Goal: Task Accomplishment & Management: Manage account settings

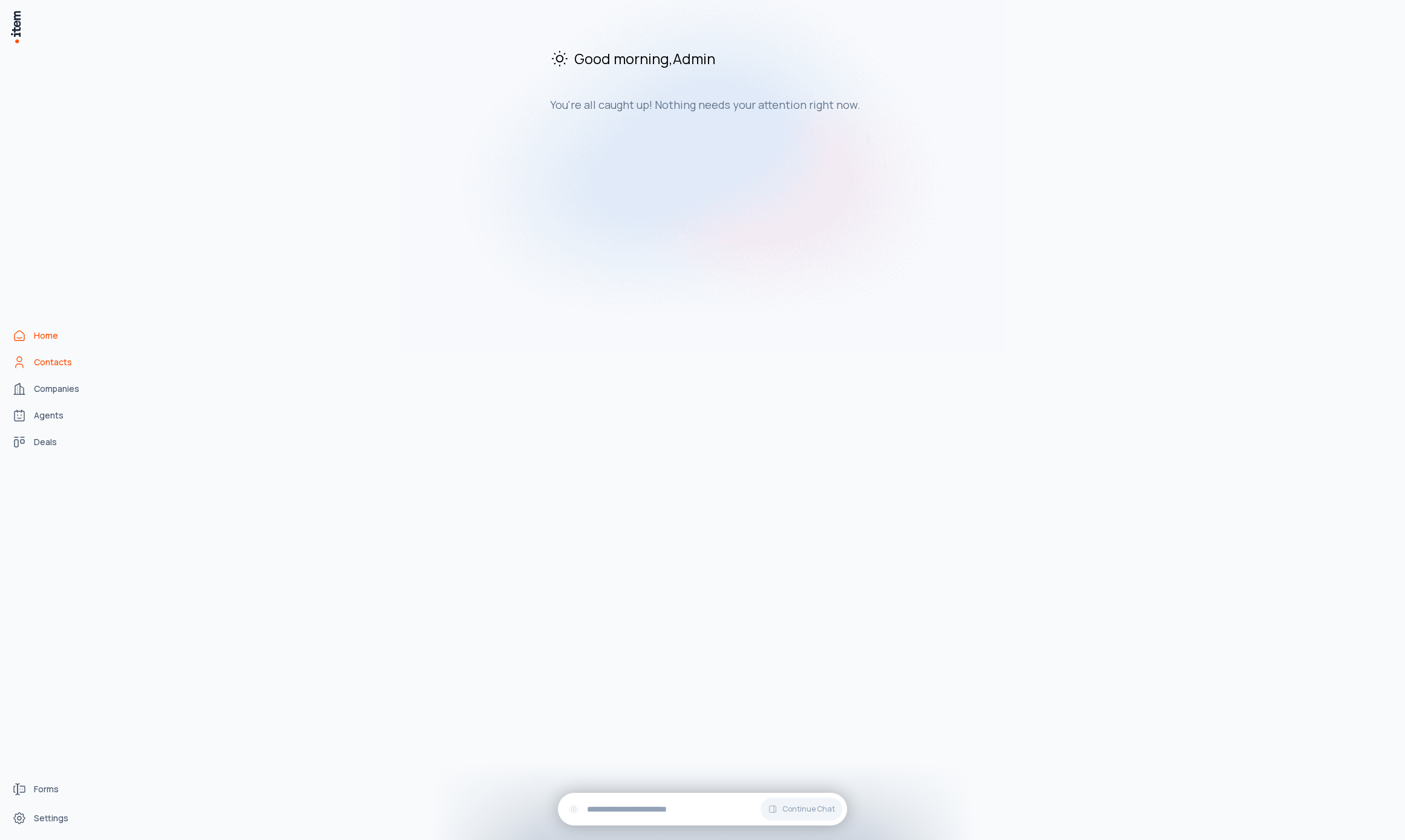
click at [49, 363] on span "Contacts" at bounding box center [52, 362] width 38 height 12
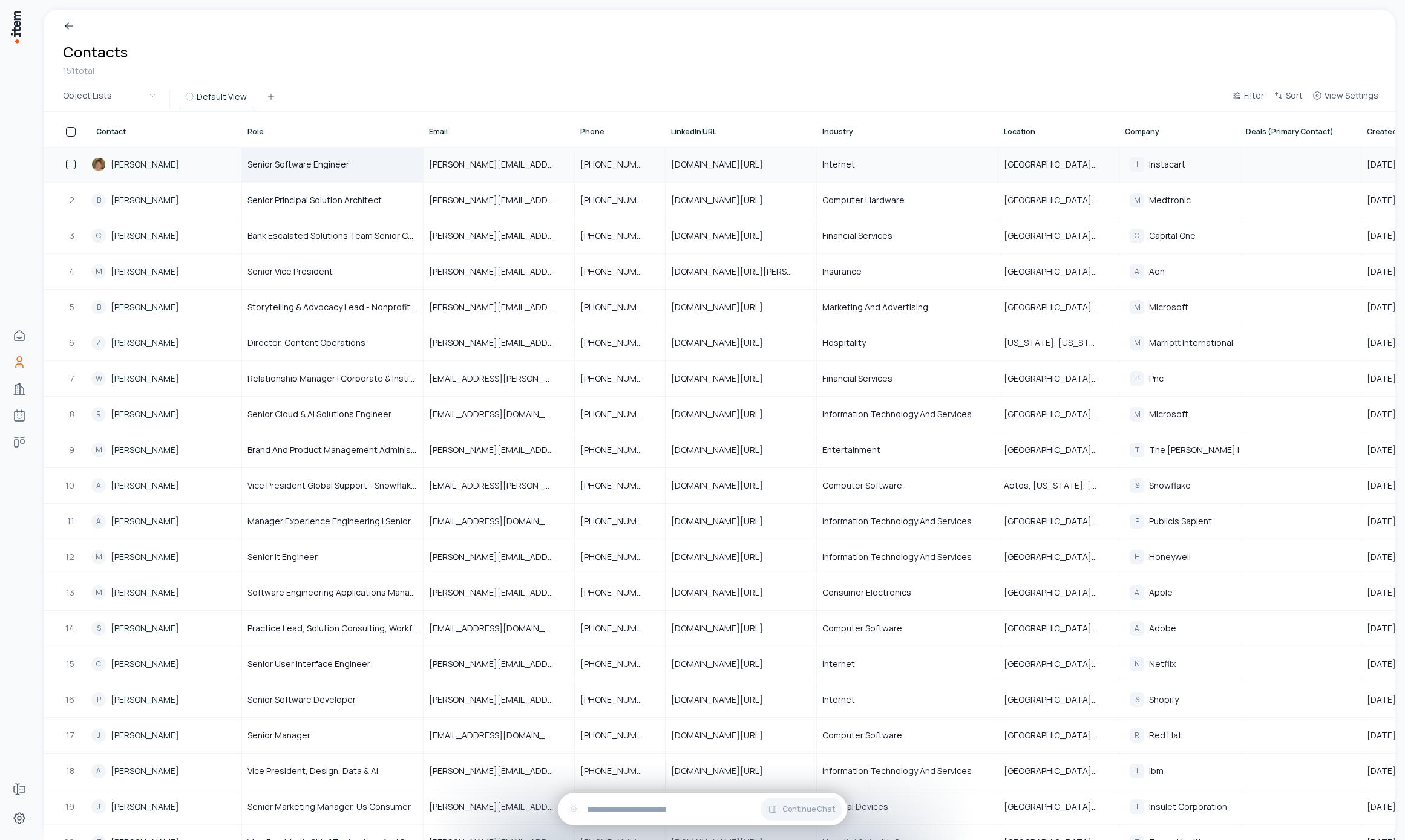
drag, startPoint x: 360, startPoint y: 165, endPoint x: 363, endPoint y: 171, distance: 6.7
click at [360, 165] on div "Senior Software Engineer" at bounding box center [333, 164] width 179 height 34
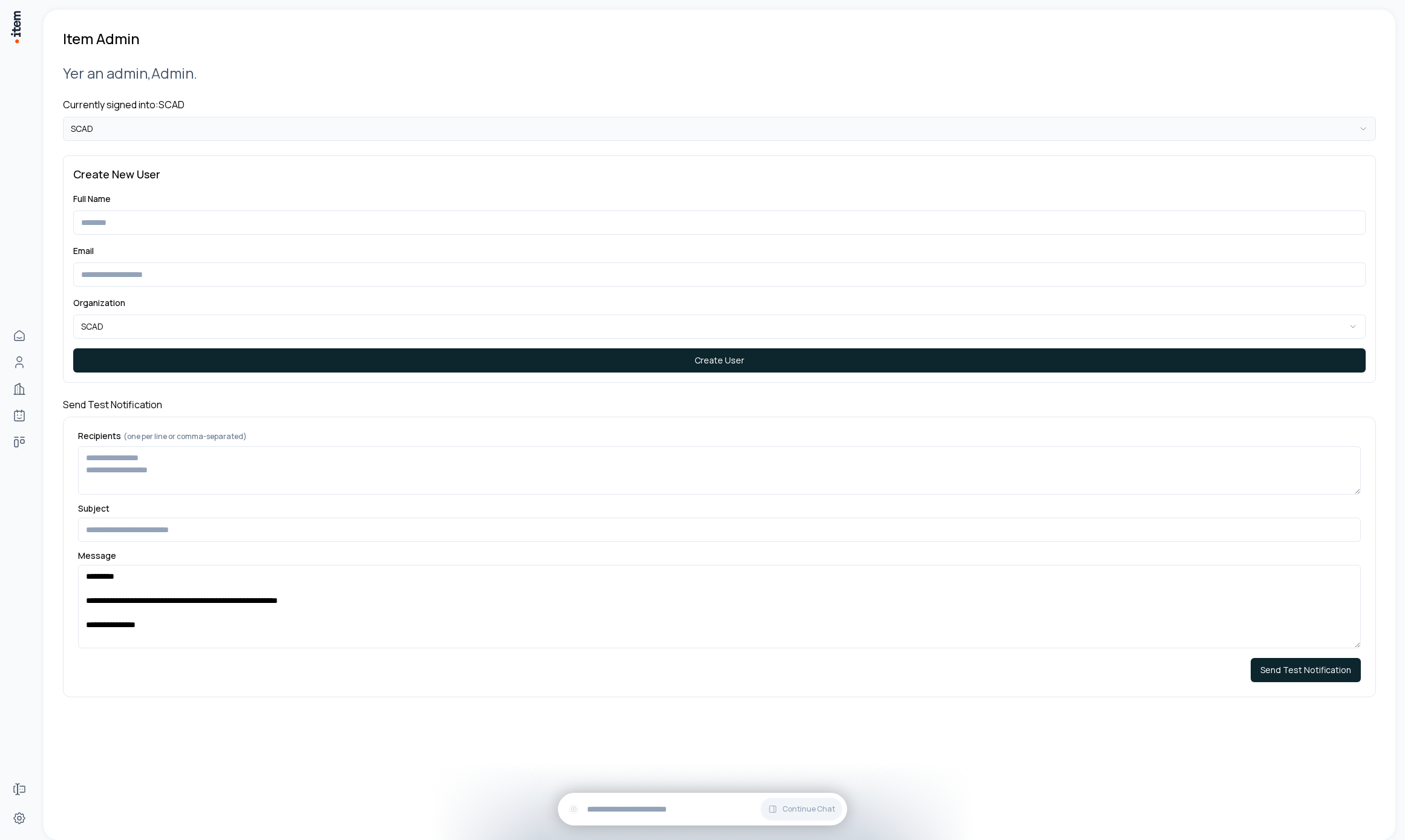
click at [329, 131] on html "**********" at bounding box center [702, 420] width 1405 height 840
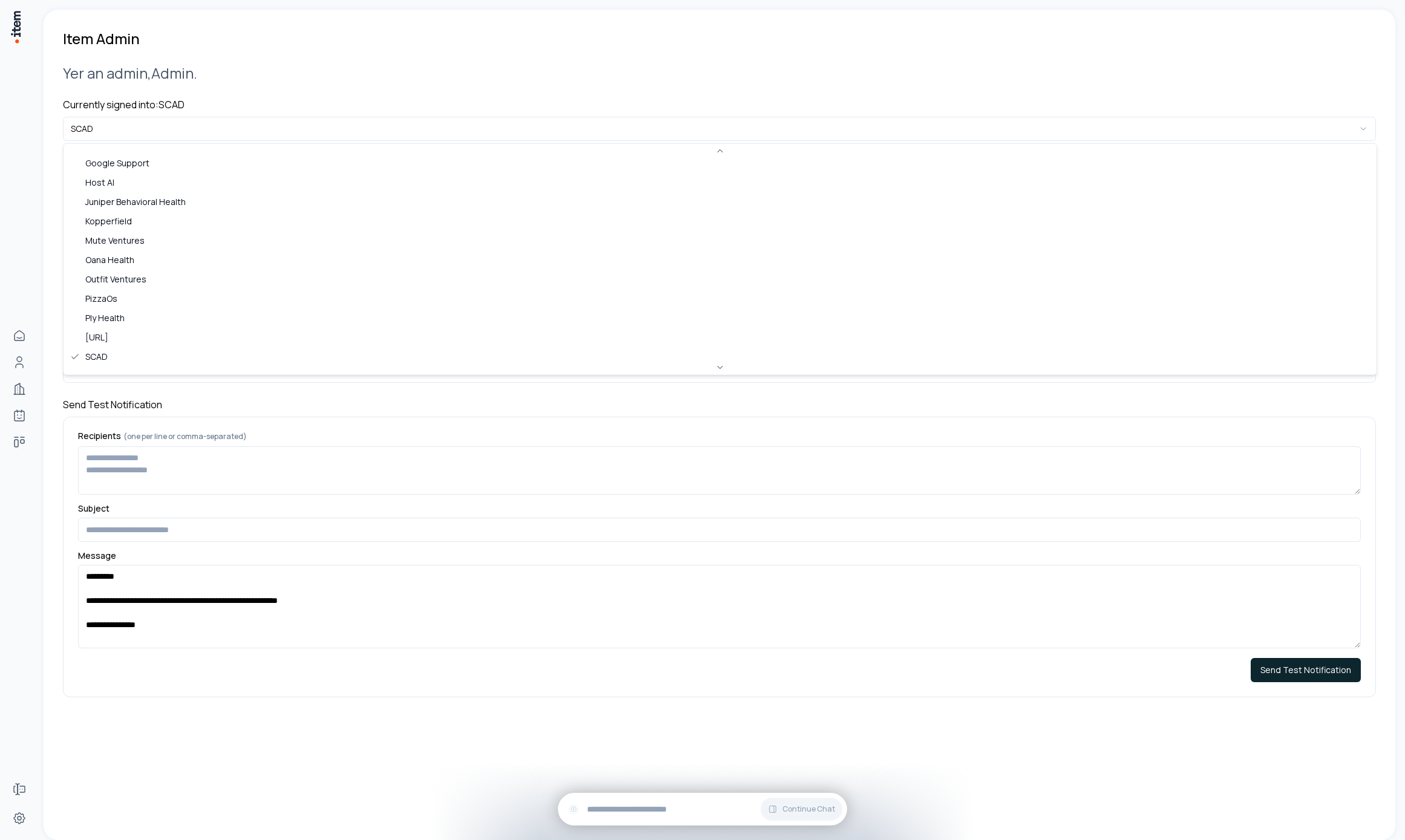
scroll to position [524, 0]
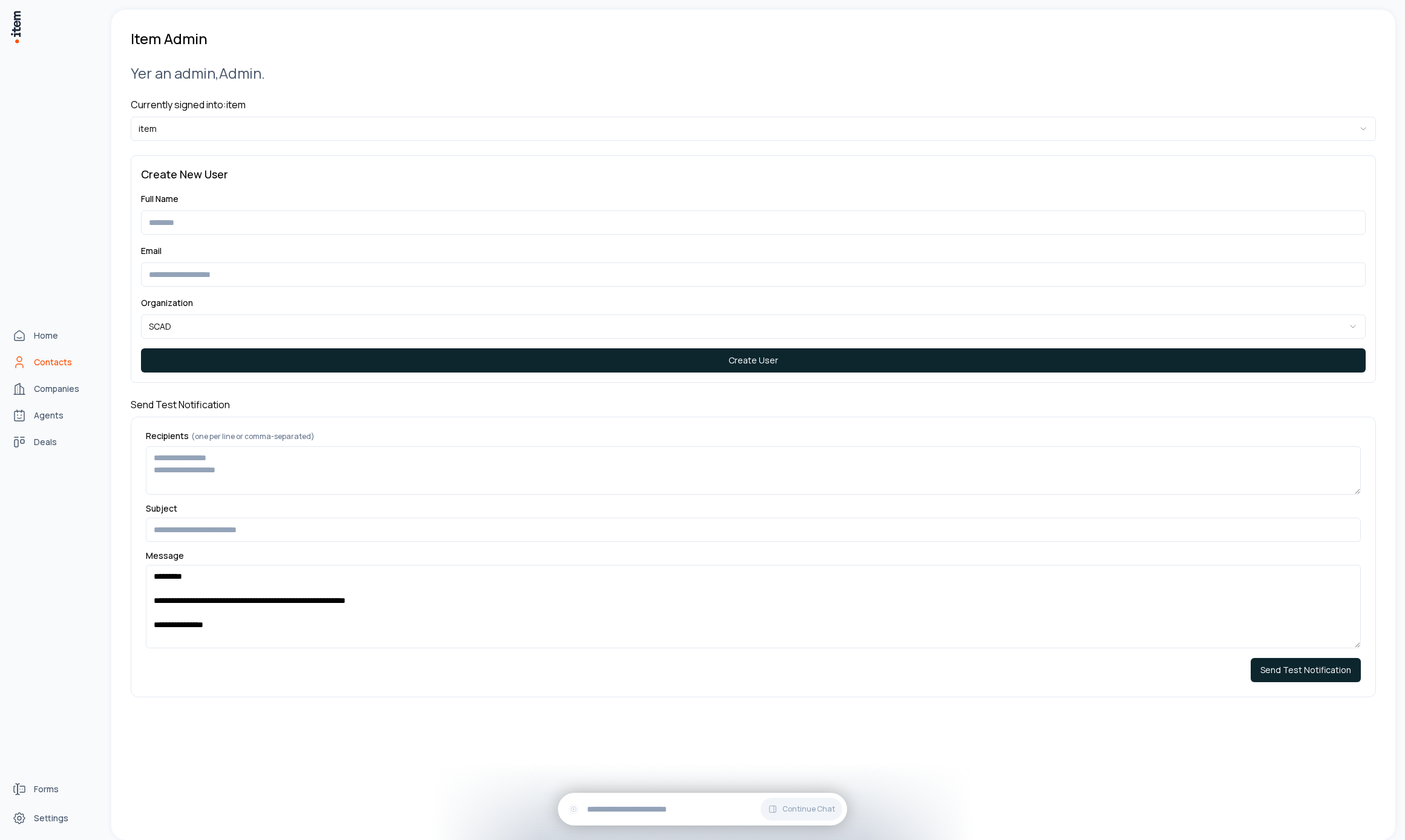
click at [41, 354] on link "Contacts" at bounding box center [53, 363] width 92 height 24
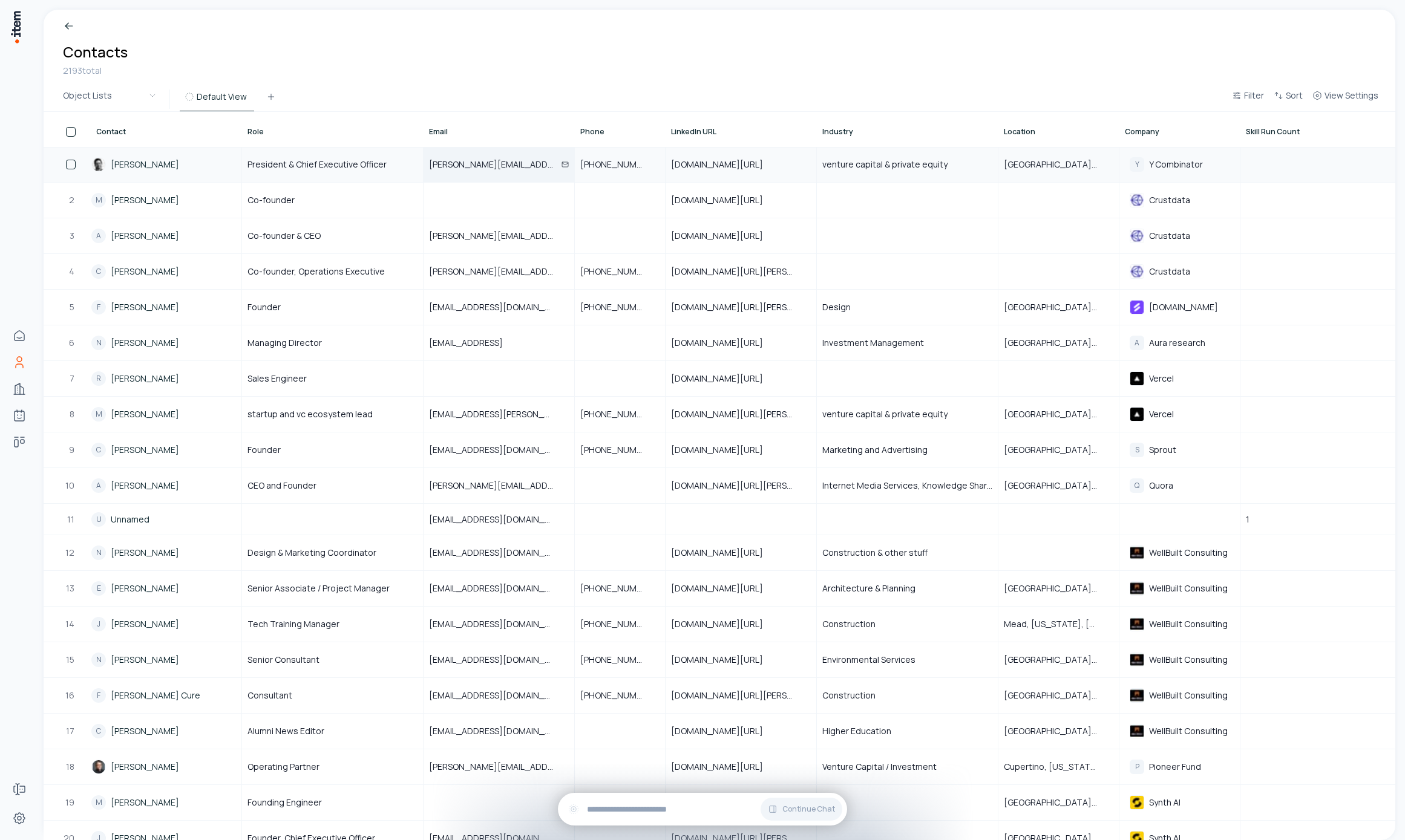
click at [485, 172] on div "garry@ycombinator.com" at bounding box center [499, 164] width 150 height 34
click at [315, 174] on div "President & Chief Executive Officer" at bounding box center [333, 164] width 179 height 34
click at [298, 164] on input "**********" at bounding box center [333, 164] width 179 height 34
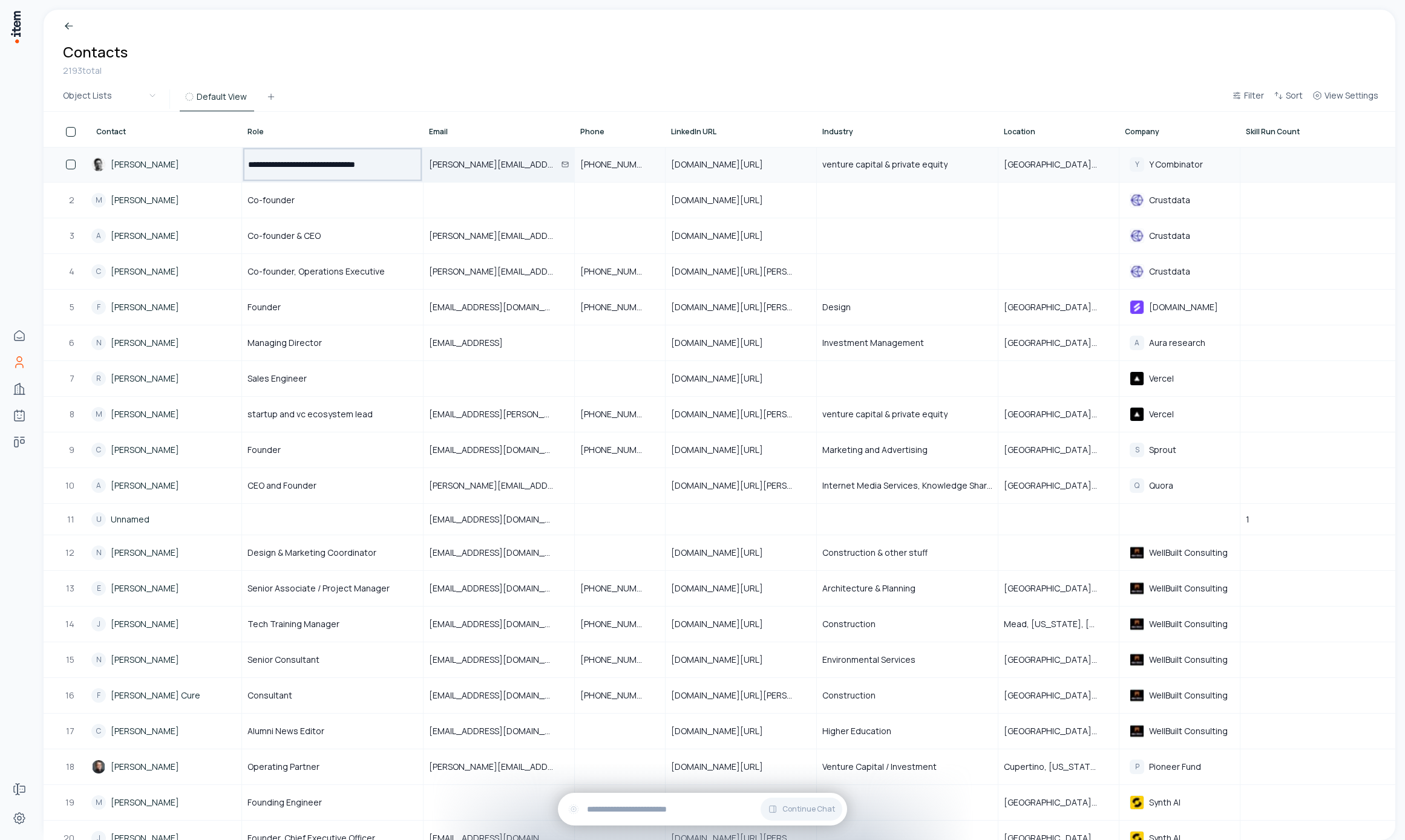
drag, startPoint x: 298, startPoint y: 164, endPoint x: 350, endPoint y: 171, distance: 52.5
click at [350, 171] on input "**********" at bounding box center [333, 164] width 179 height 34
type input "**********"
click at [360, 77] on div "Breadcrumb Contacts 2193 total" at bounding box center [720, 48] width 1352 height 78
click at [308, 165] on span "President & CEO" at bounding box center [280, 164] width 65 height 12
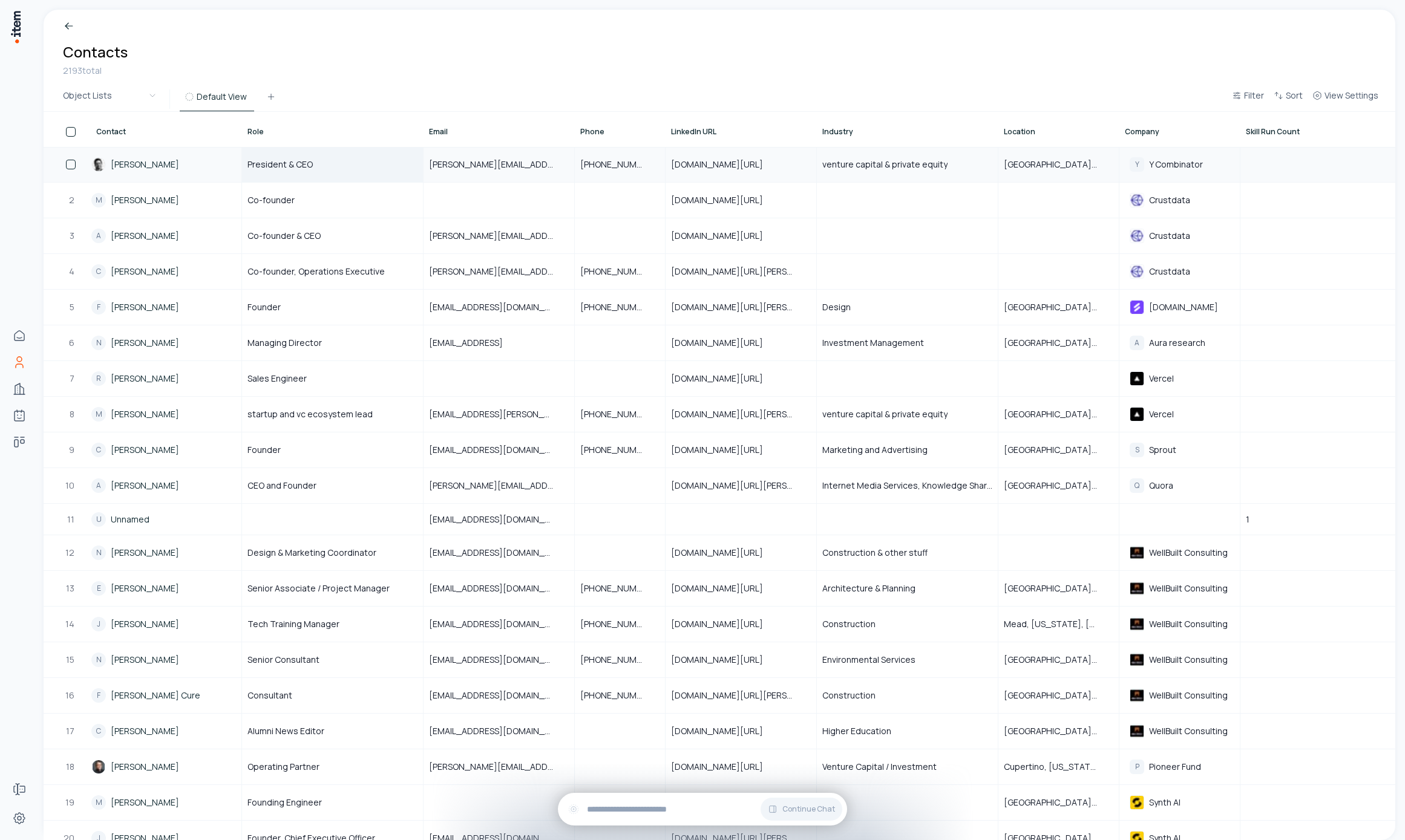
click at [308, 165] on span "President & CEO" at bounding box center [280, 164] width 65 height 12
click at [312, 167] on input "**********" at bounding box center [333, 164] width 179 height 34
click at [358, 82] on div "Breadcrumb Contacts 2193 total" at bounding box center [720, 48] width 1352 height 78
click at [1352, 93] on span "View Settings" at bounding box center [1352, 95] width 54 height 12
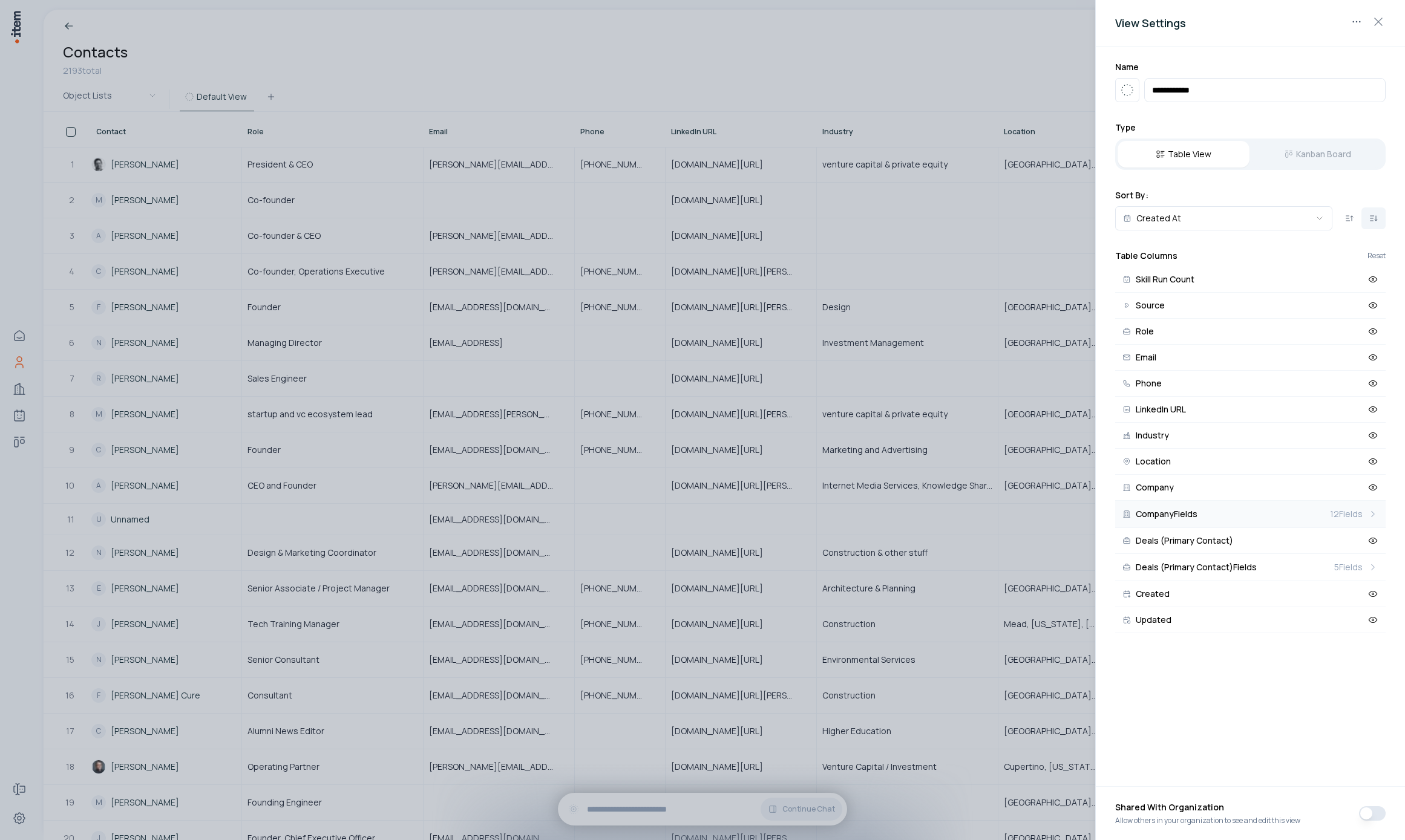
click at [1190, 510] on span "Company Fields" at bounding box center [1167, 514] width 62 height 8
click at [1193, 330] on button "Website URL" at bounding box center [1250, 332] width 270 height 26
click at [842, 71] on div at bounding box center [702, 420] width 1405 height 840
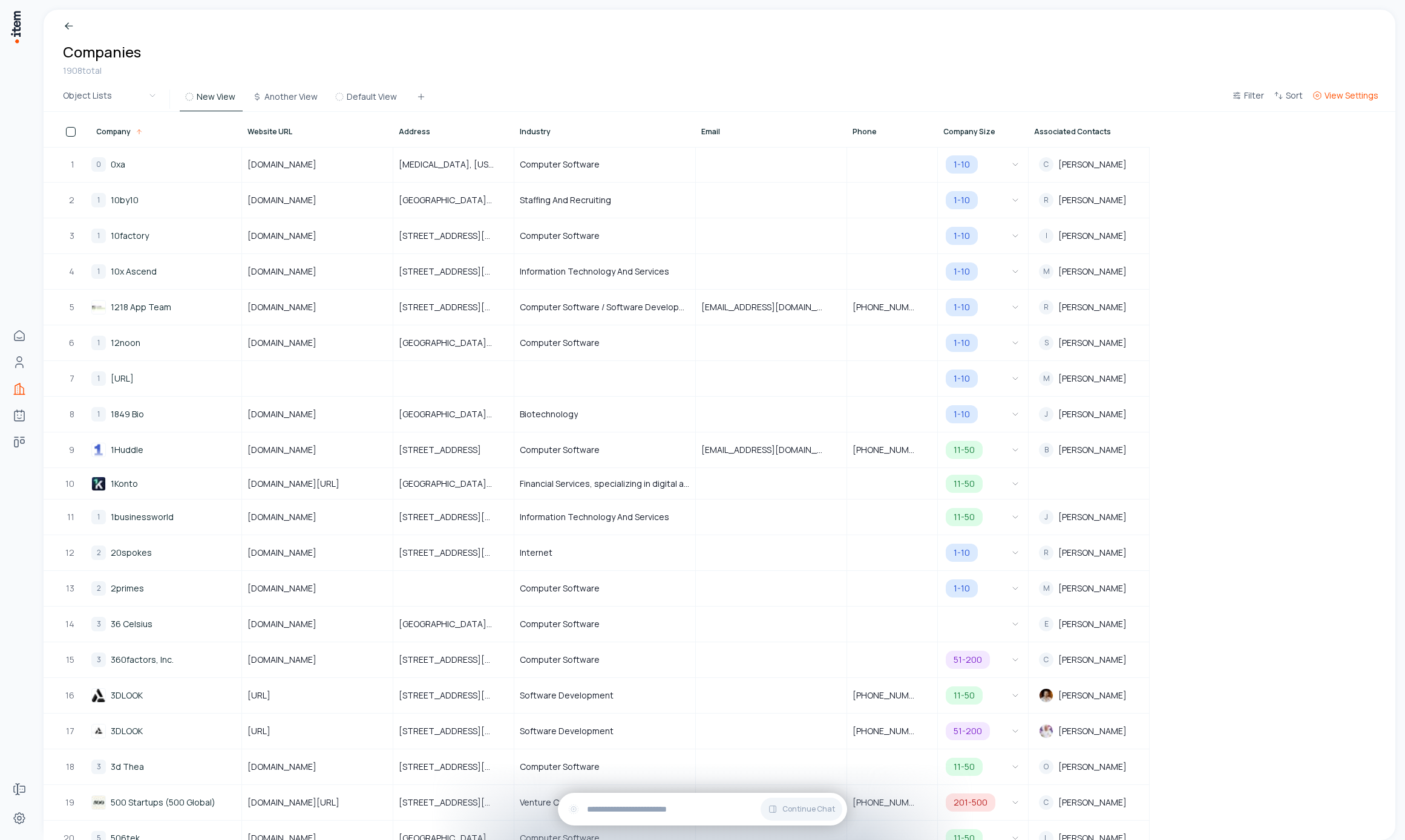
click at [1343, 99] on span "View Settings" at bounding box center [1352, 95] width 54 height 12
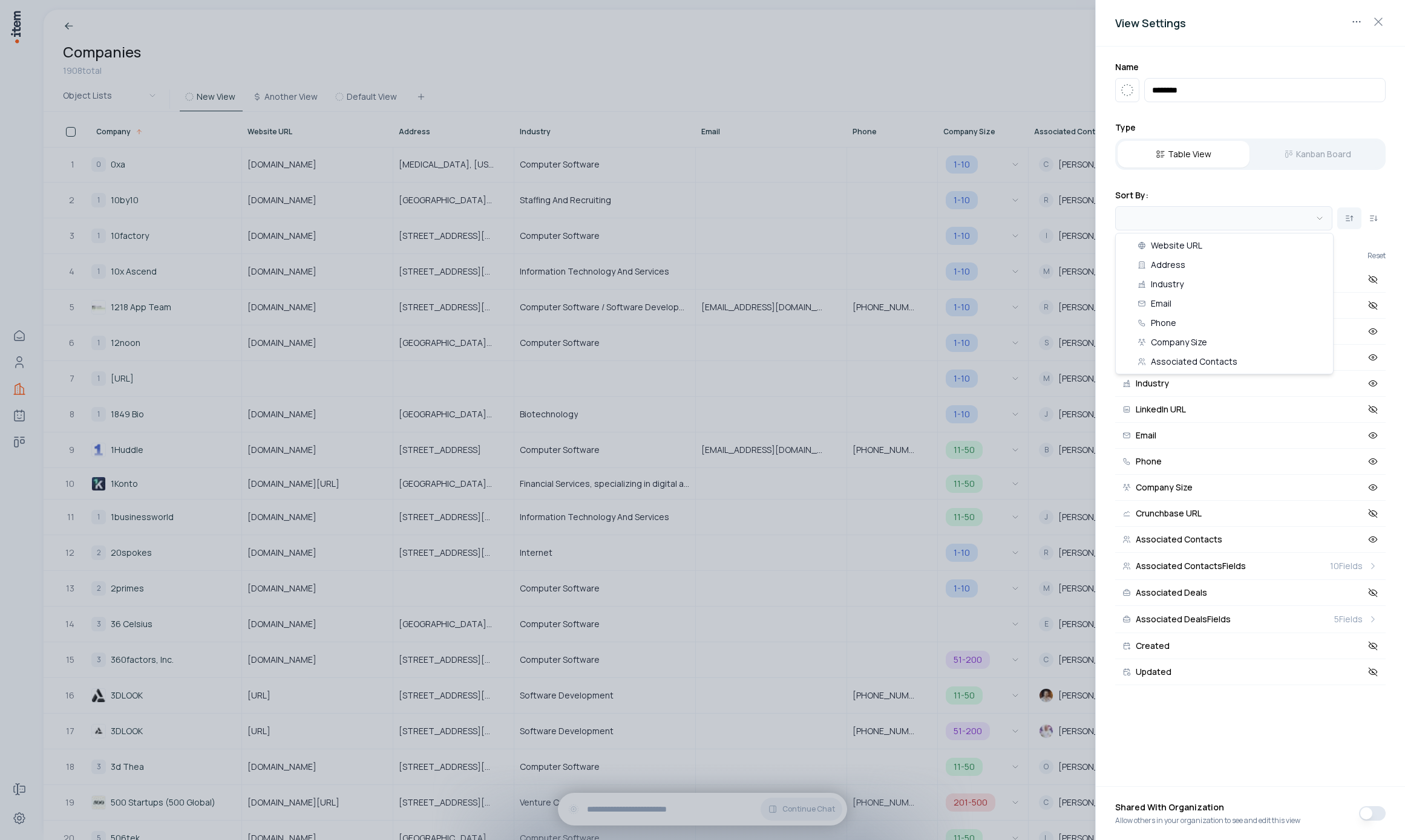
click at [1261, 221] on body "Home Contacts Companies Agents Deals Forms Settings Breadcrumb Companies 1908 t…" at bounding box center [702, 420] width 1405 height 840
click at [416, 66] on div at bounding box center [702, 420] width 1405 height 840
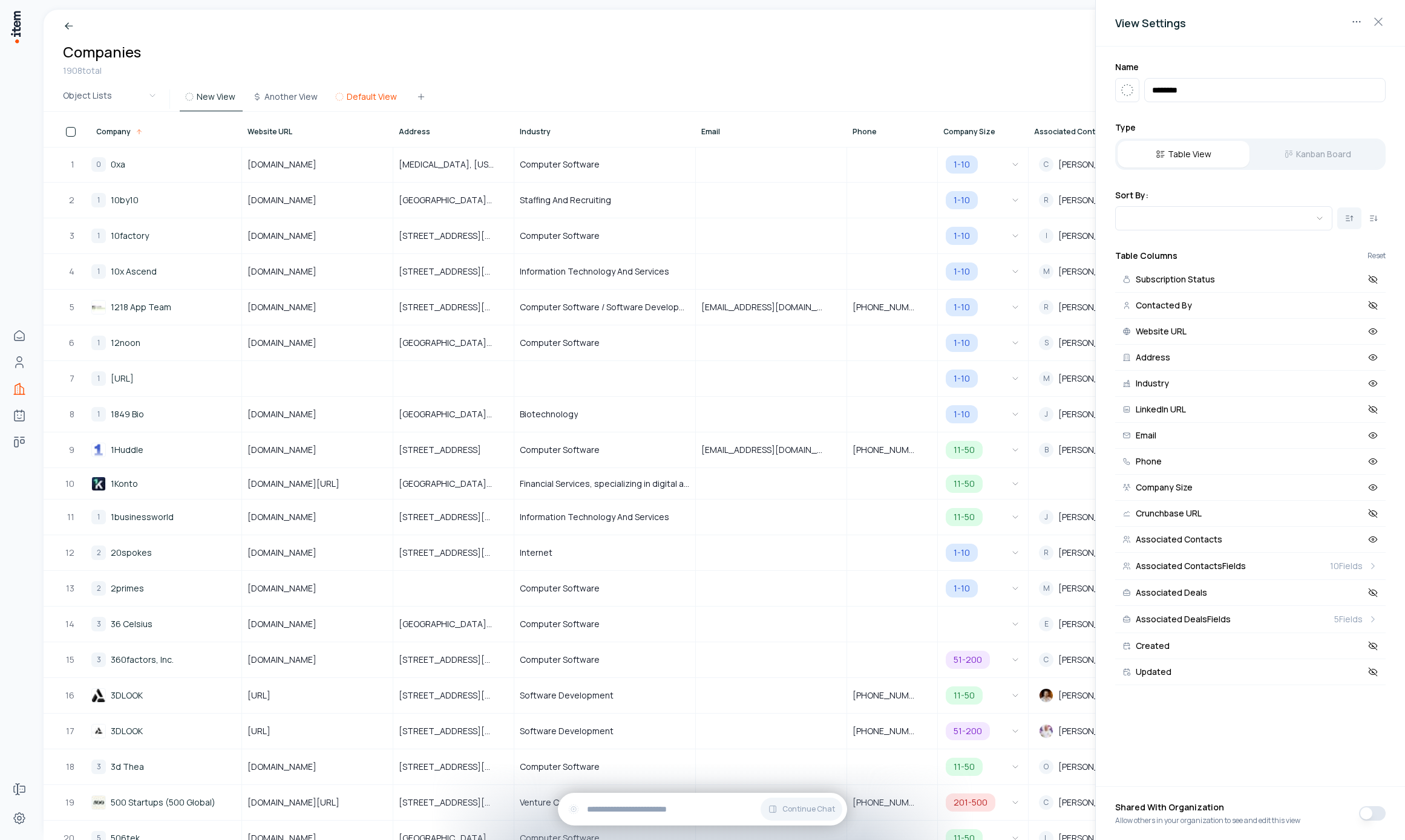
click at [366, 95] on button "Default View" at bounding box center [367, 100] width 75 height 21
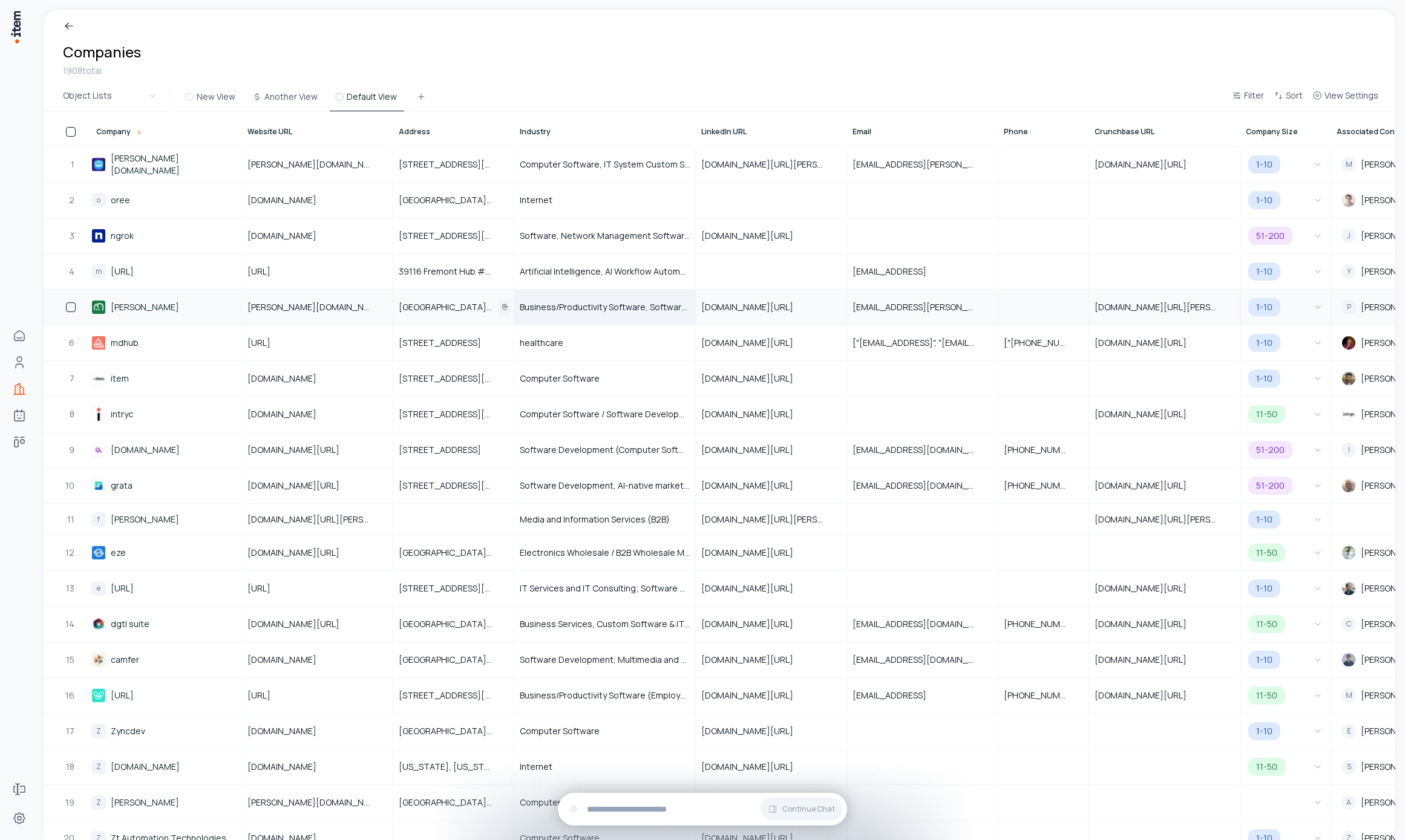
scroll to position [0, 68]
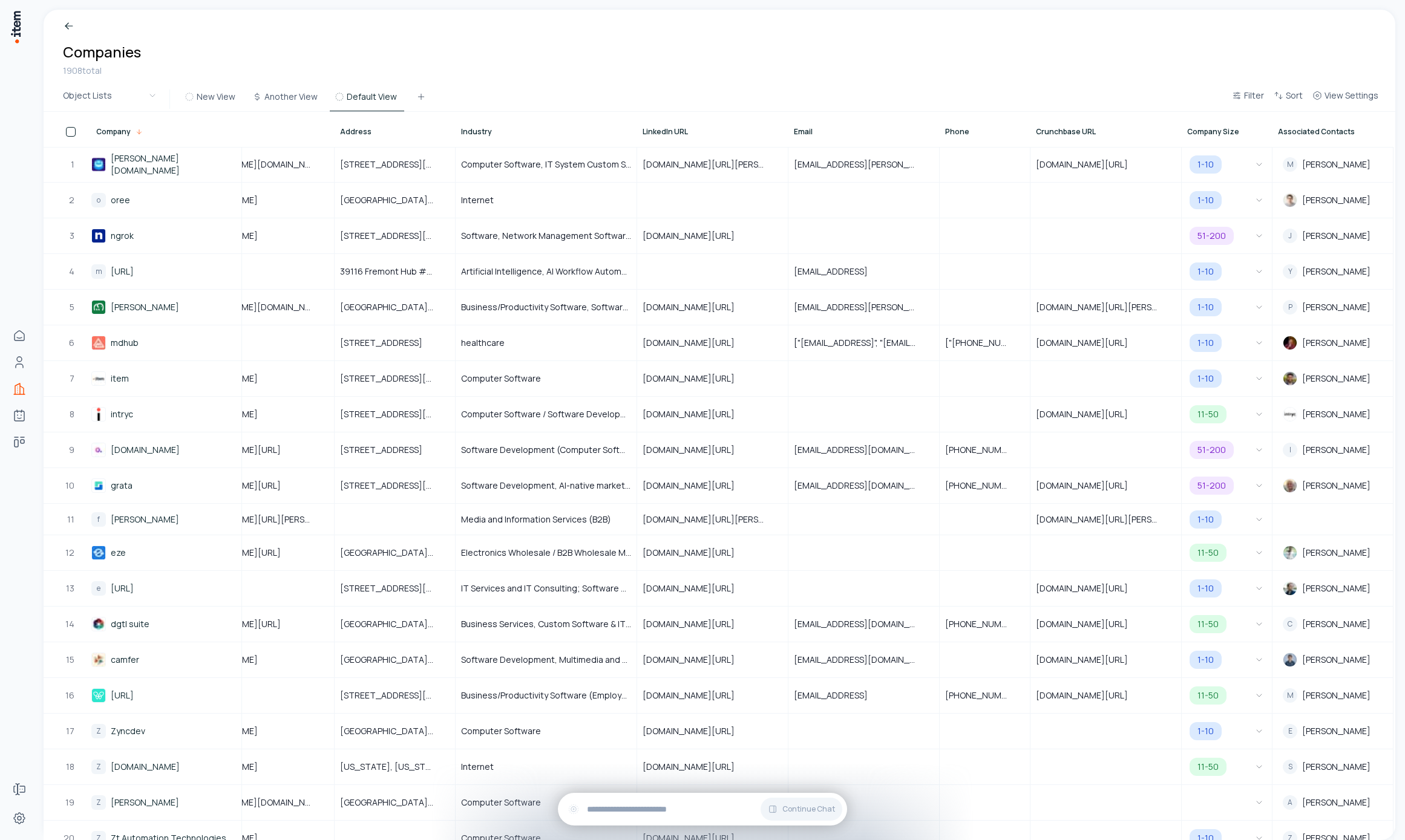
click at [959, 100] on div "Object Lists New View Another View Default View Filter Sort View Settings" at bounding box center [720, 99] width 1352 height 25
click at [342, 132] on span "Address" at bounding box center [356, 132] width 32 height 9
